Goal: Transaction & Acquisition: Purchase product/service

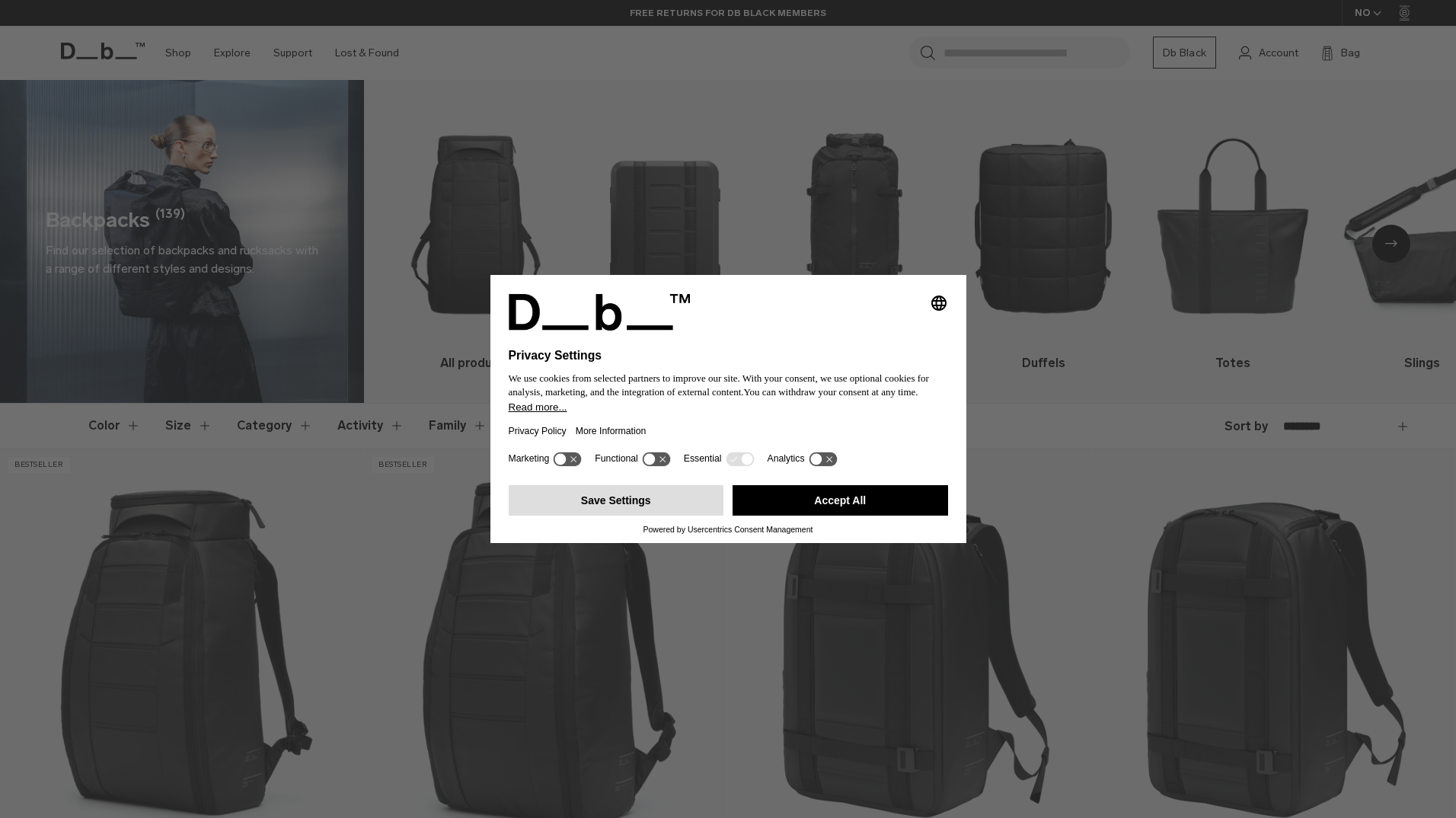
click at [622, 497] on button "Save Settings" at bounding box center [616, 500] width 215 height 31
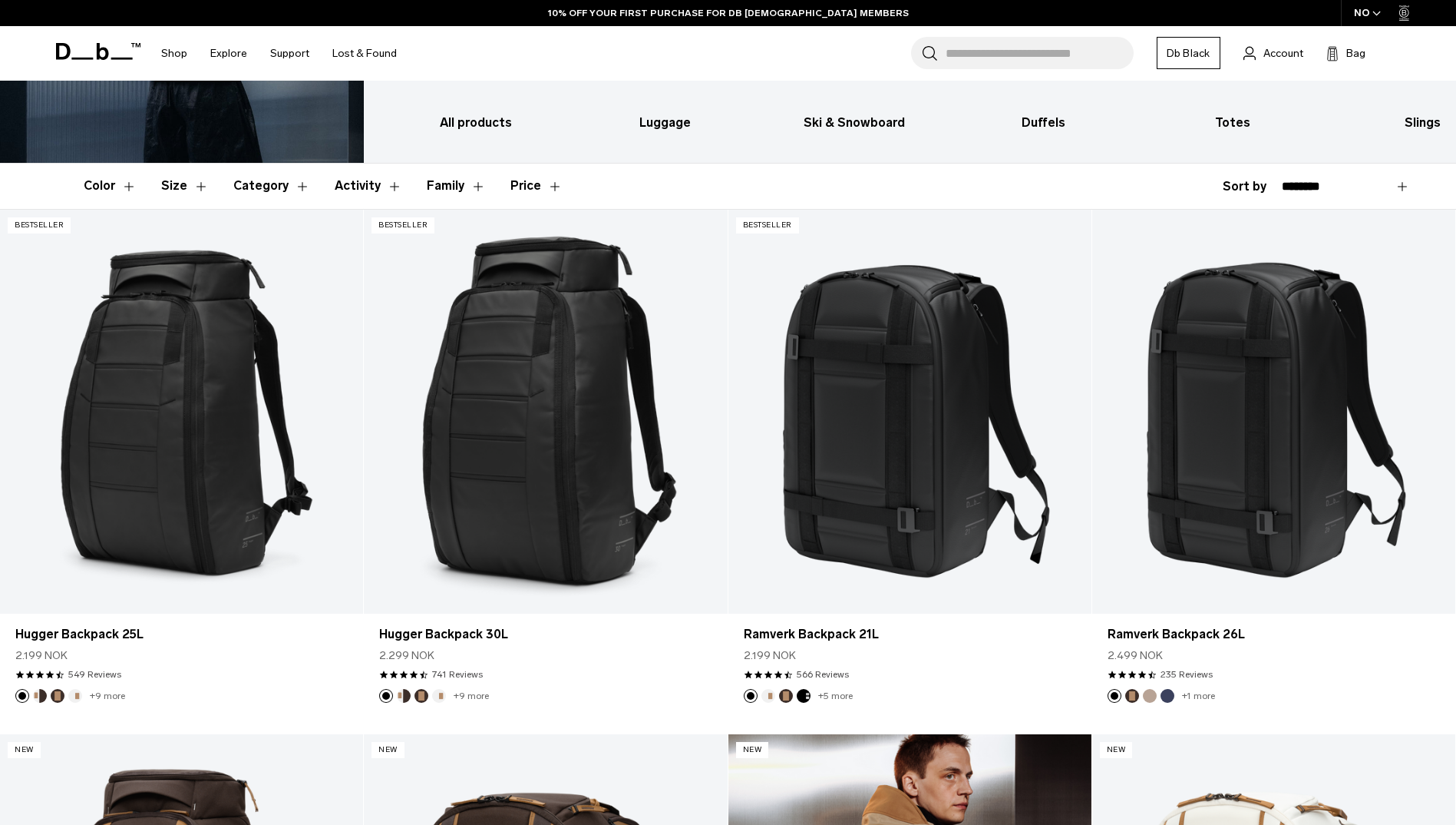
scroll to position [230, 0]
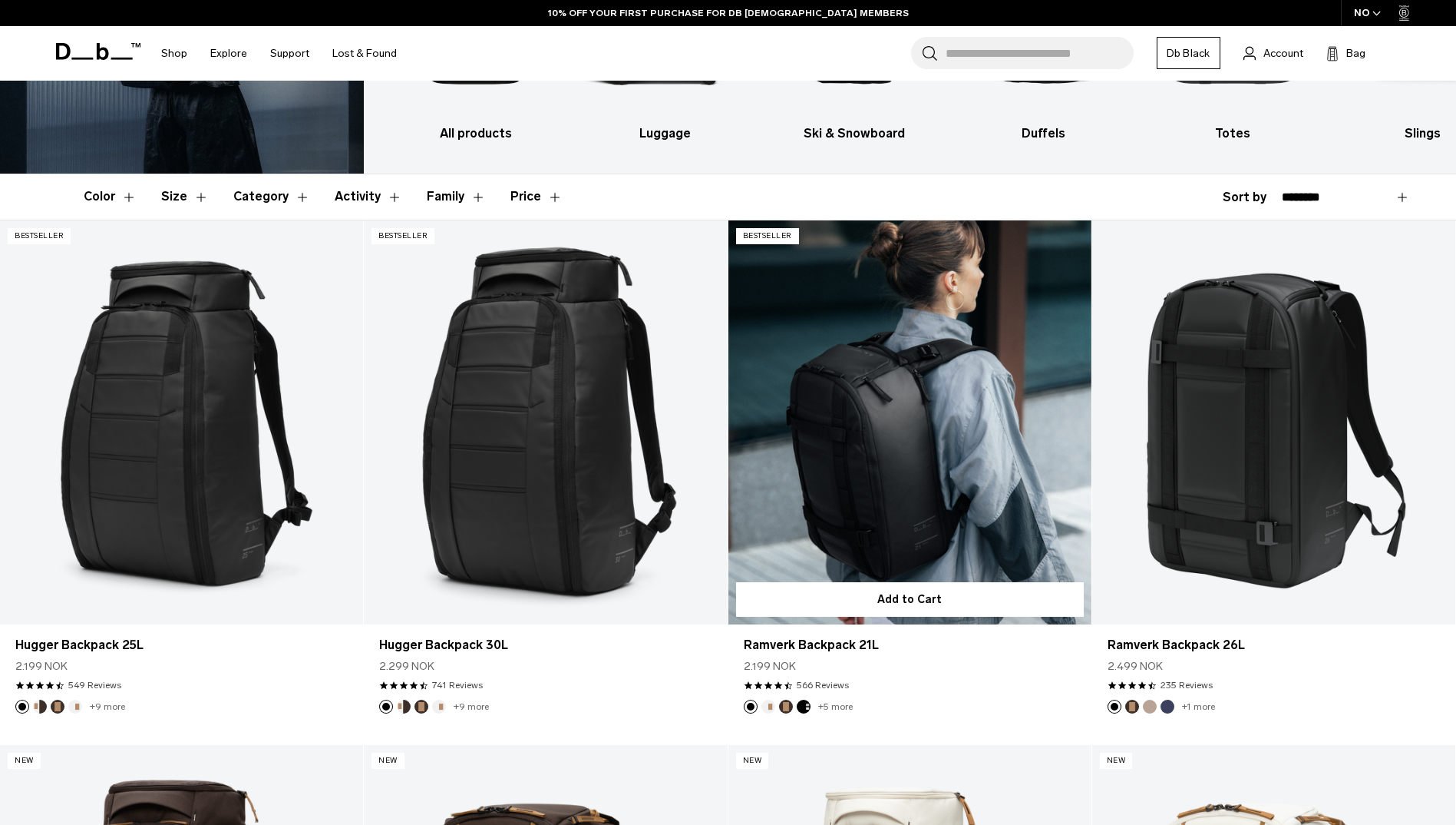
click at [867, 392] on link "Ramverk Backpack 21L" at bounding box center [910, 421] width 363 height 404
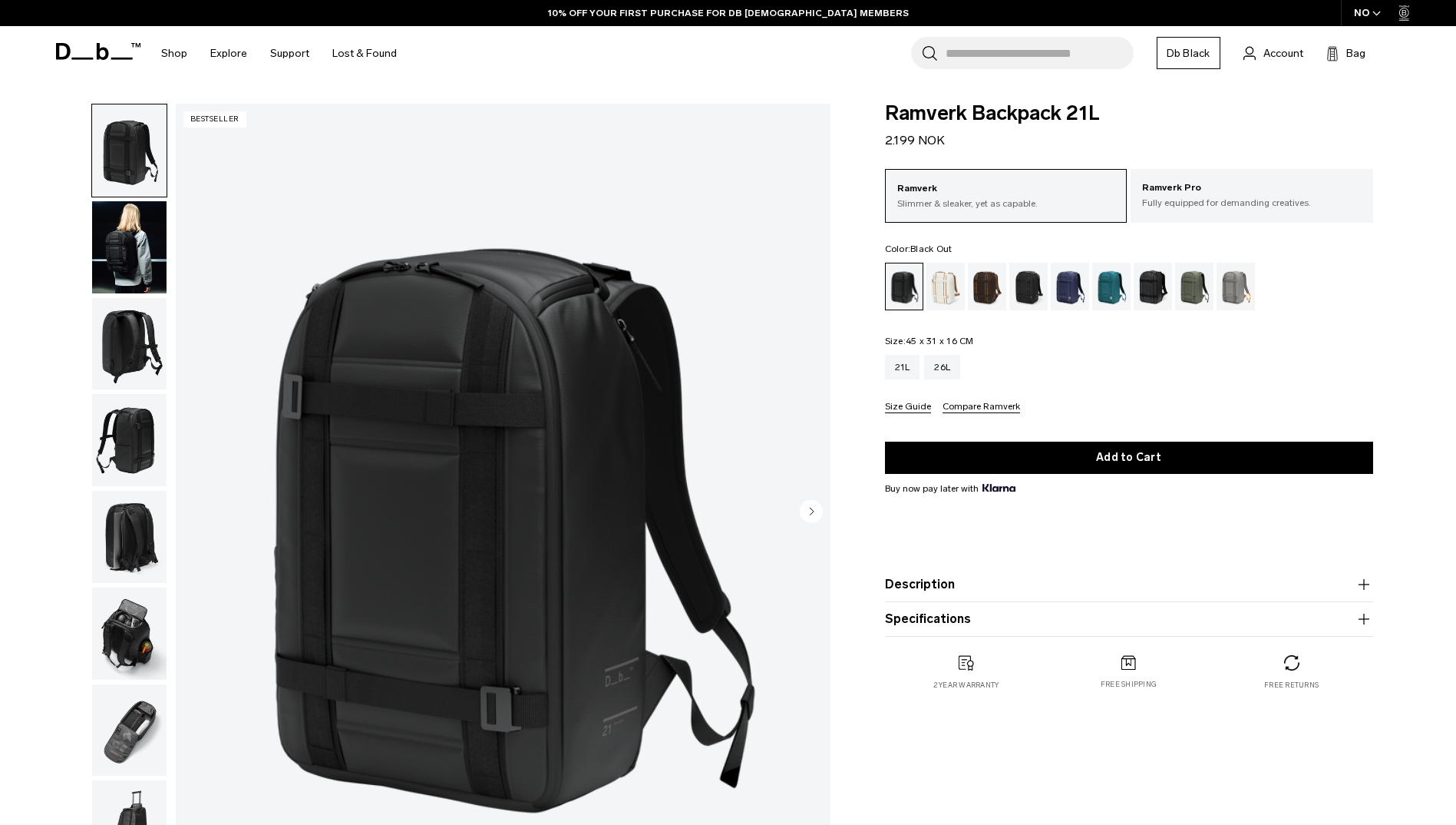
click at [123, 343] on img "button" at bounding box center [129, 344] width 74 height 92
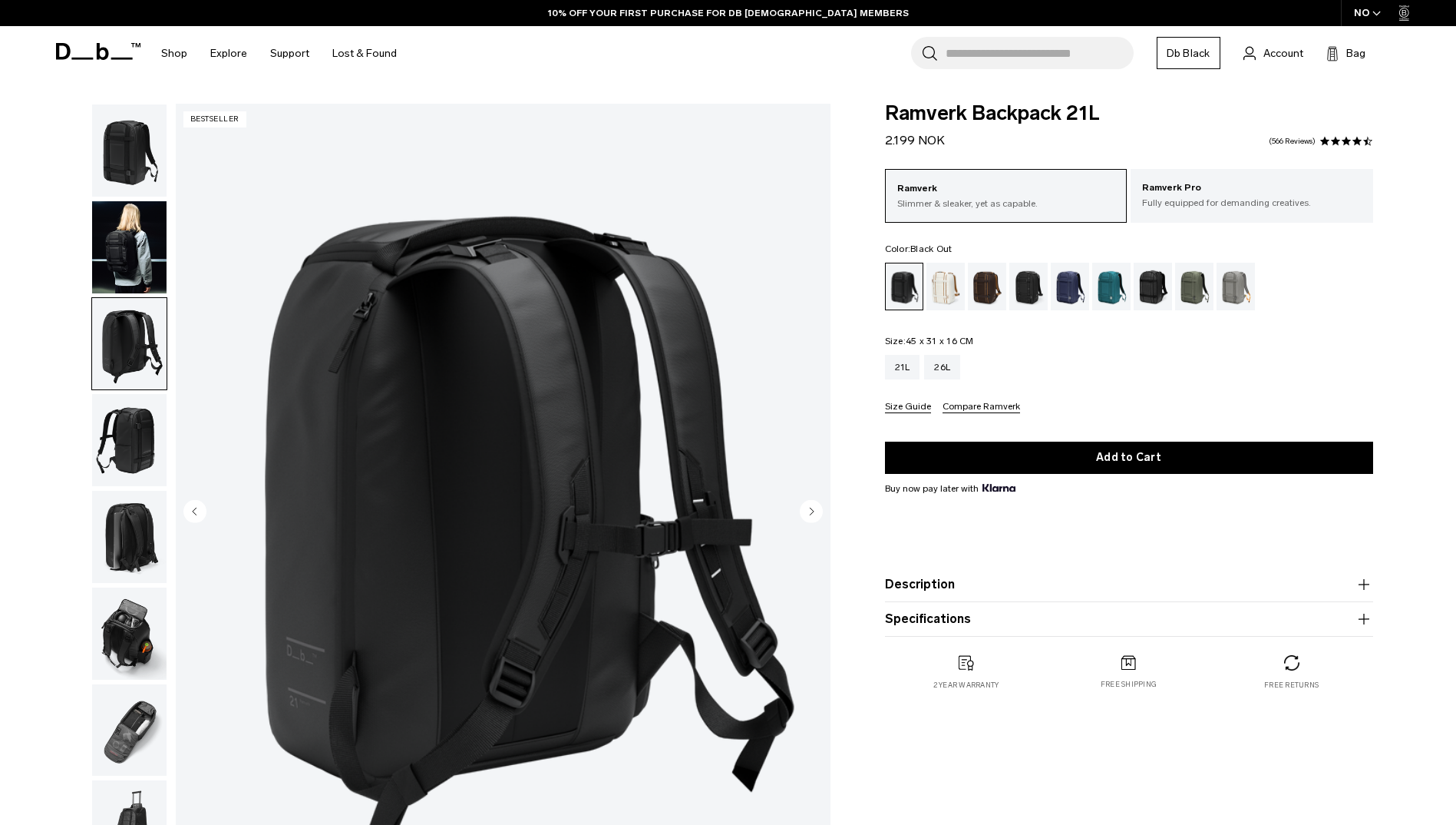
click at [110, 421] on img "button" at bounding box center [129, 440] width 74 height 92
